Goal: Navigation & Orientation: Find specific page/section

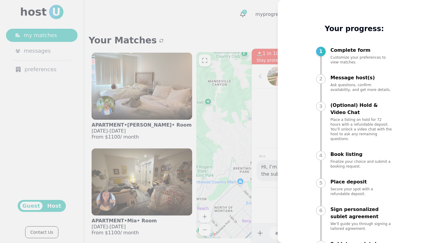
click at [156, 32] on div at bounding box center [215, 121] width 431 height 243
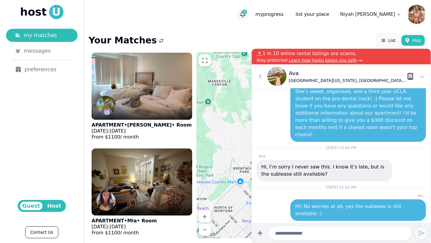
click at [246, 17] on icon "button" at bounding box center [243, 14] width 6 height 6
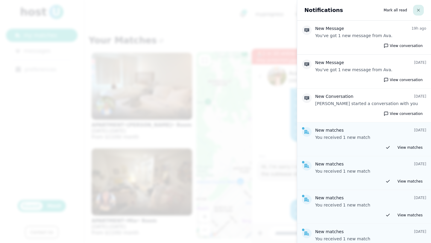
click at [421, 11] on button "button" at bounding box center [418, 10] width 11 height 11
